Goal: Navigation & Orientation: Understand site structure

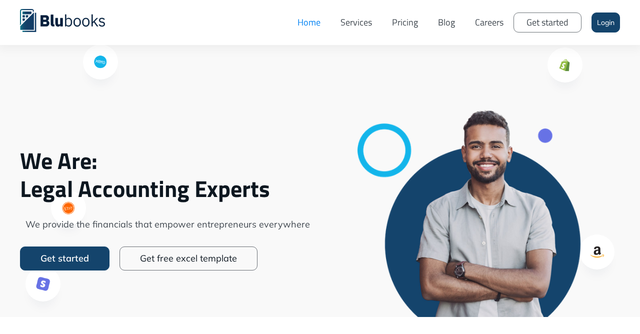
click at [393, 27] on link "Pricing" at bounding box center [405, 22] width 46 height 30
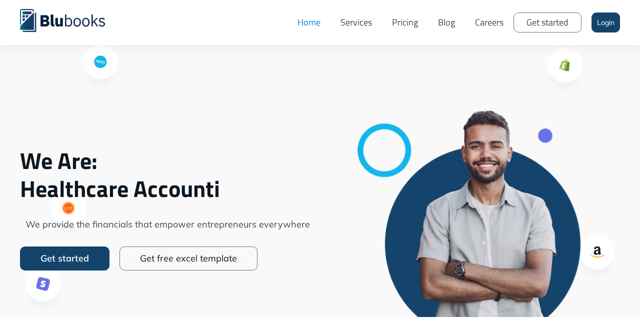
click at [354, 24] on link "Services" at bounding box center [355, 22] width 51 height 30
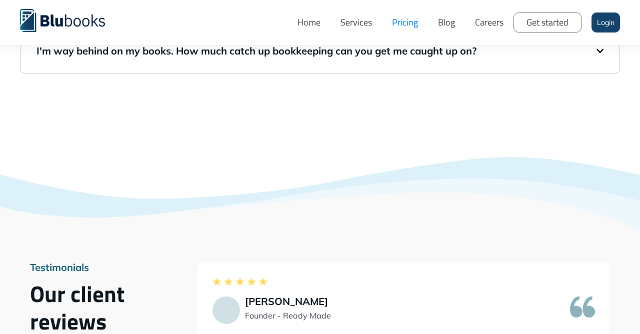
scroll to position [1059, 0]
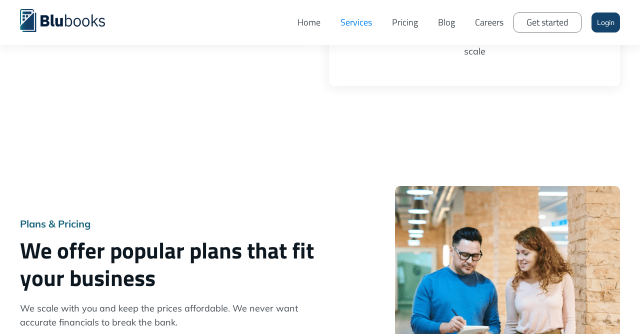
scroll to position [818, 0]
